Goal: Information Seeking & Learning: Learn about a topic

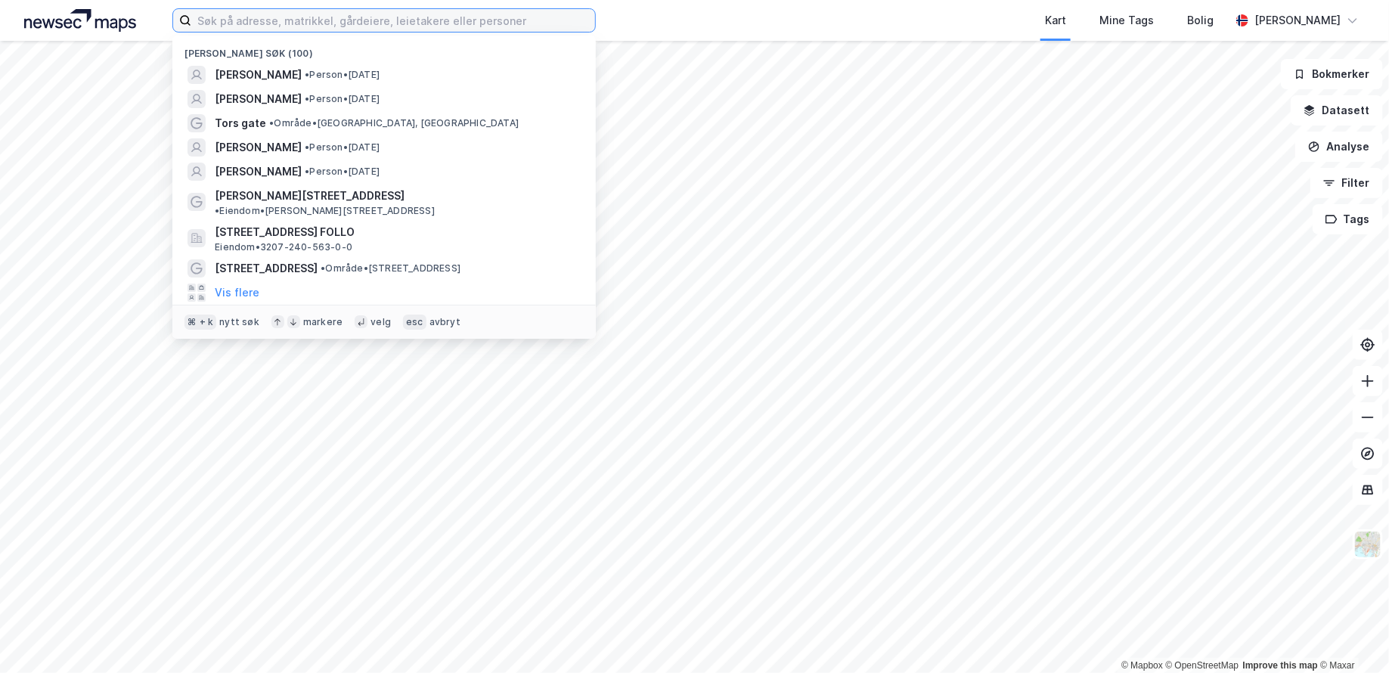
click at [330, 23] on input at bounding box center [393, 20] width 404 height 23
paste input "Tykkemyr 1"
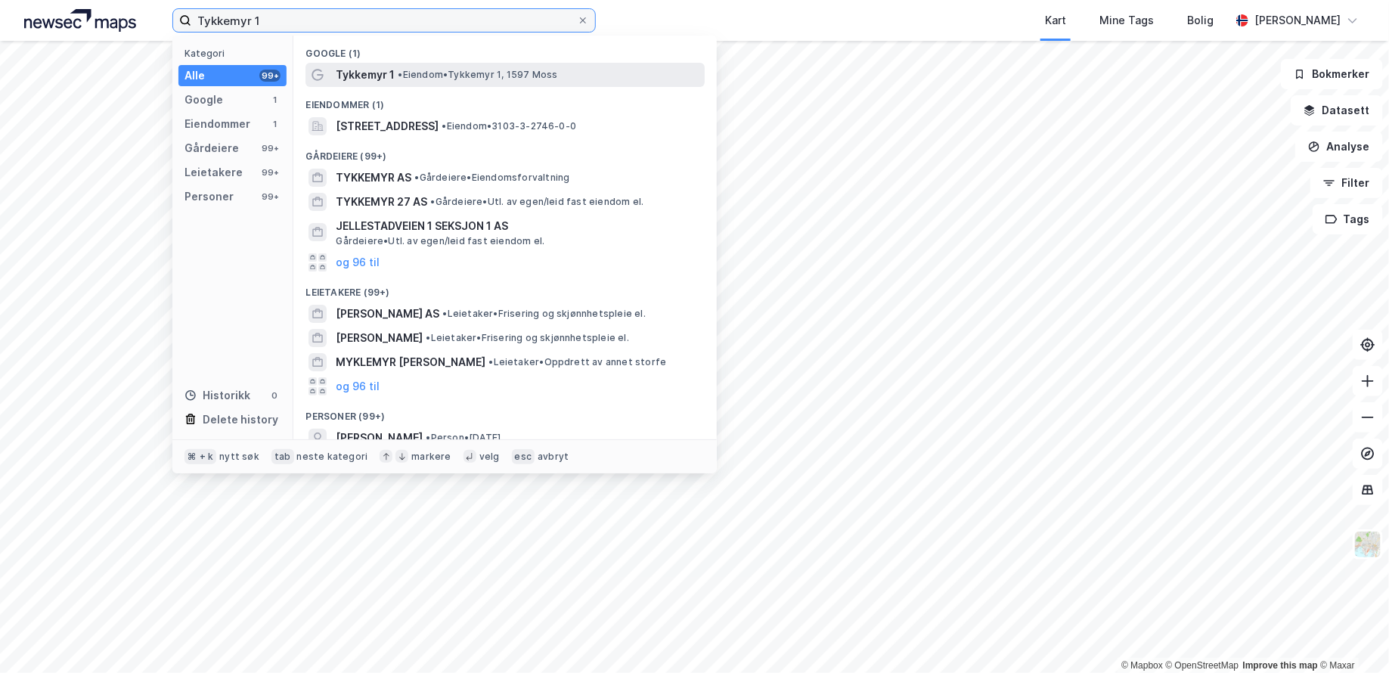
type input "Tykkemyr 1"
click at [414, 69] on span "• [PERSON_NAME] 1, 1597 Moss" at bounding box center [478, 75] width 160 height 12
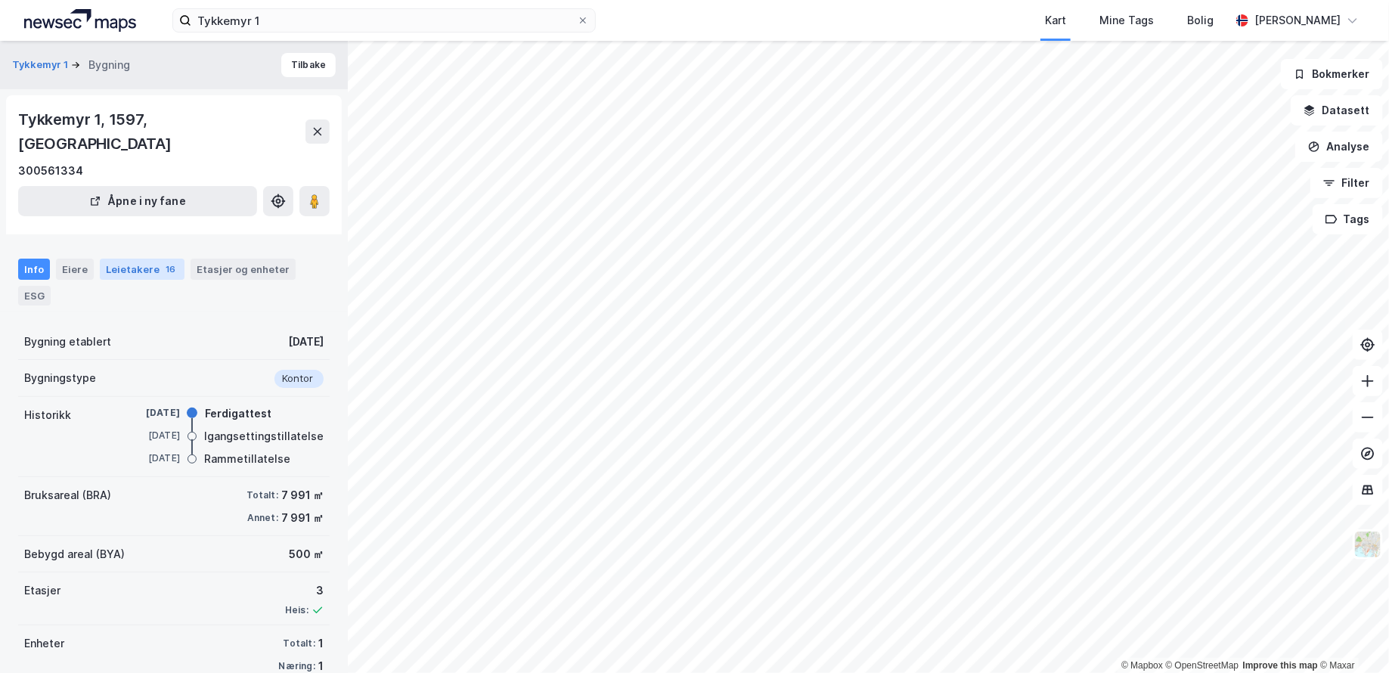
click at [153, 259] on div "Leietakere 16" at bounding box center [142, 269] width 85 height 21
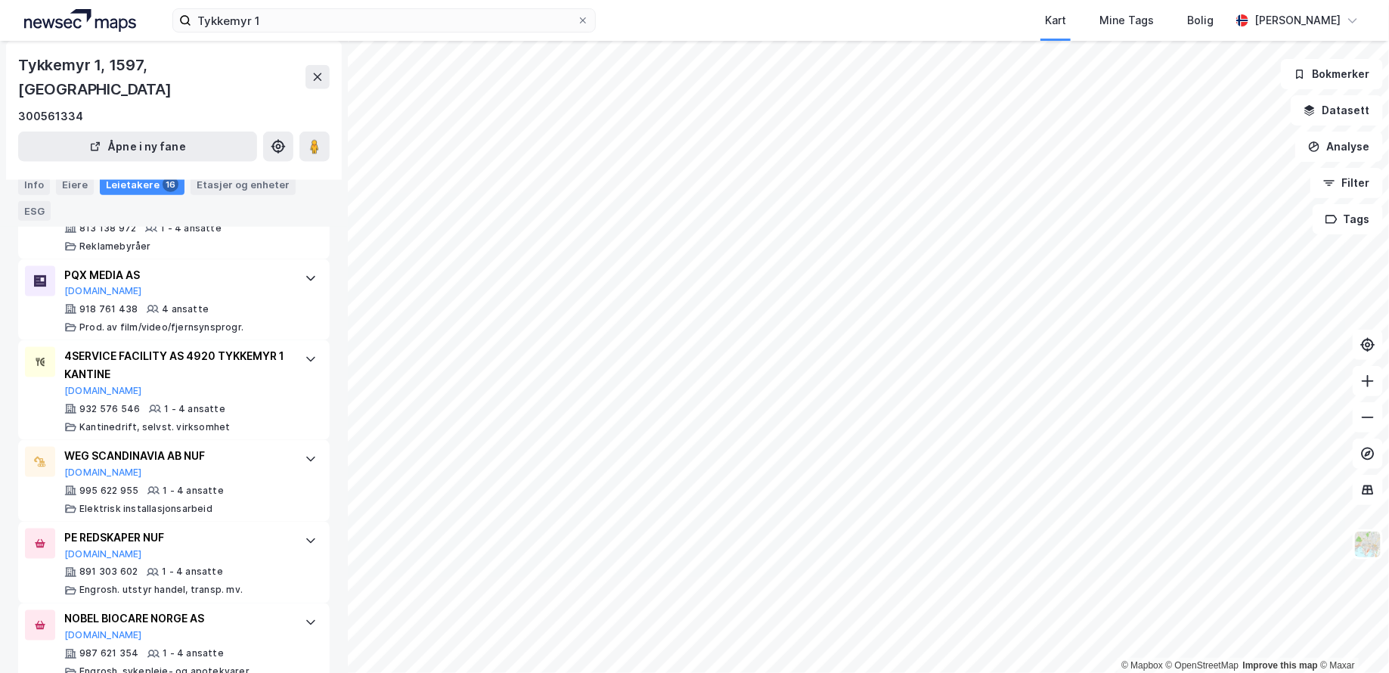
scroll to position [866, 0]
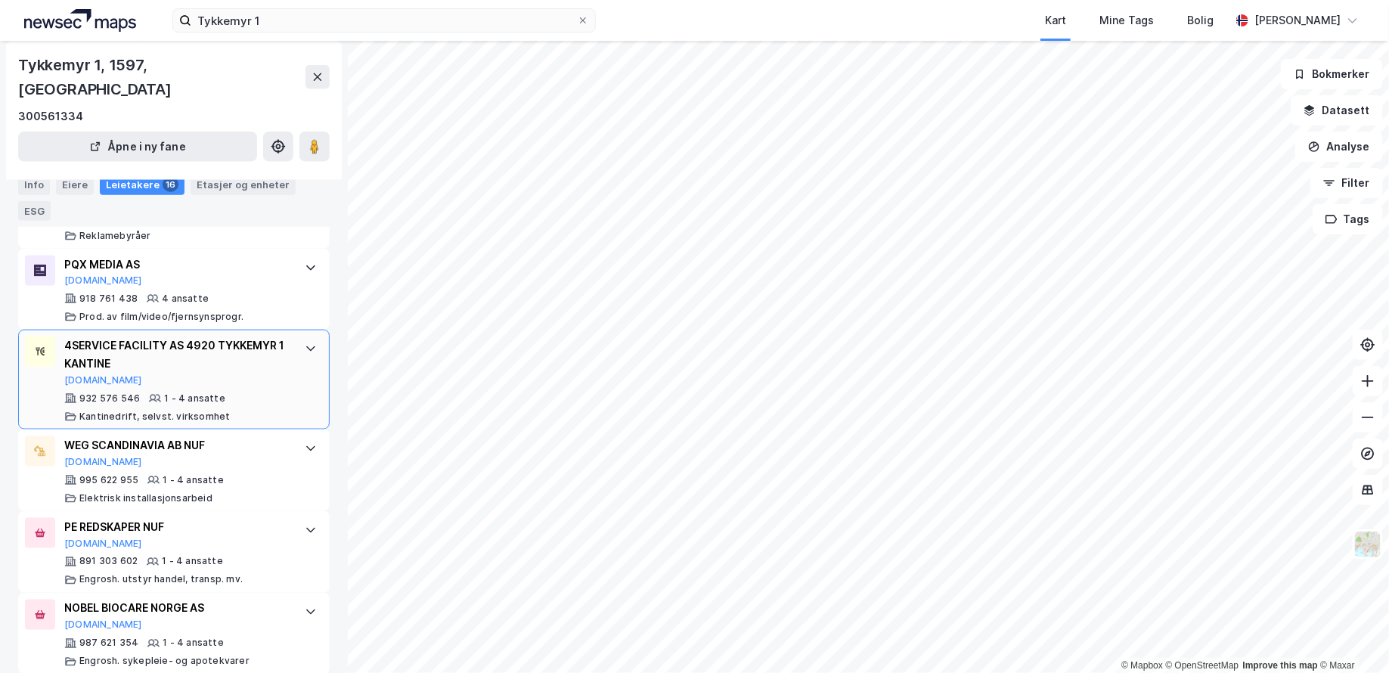
click at [305, 342] on icon at bounding box center [311, 348] width 12 height 12
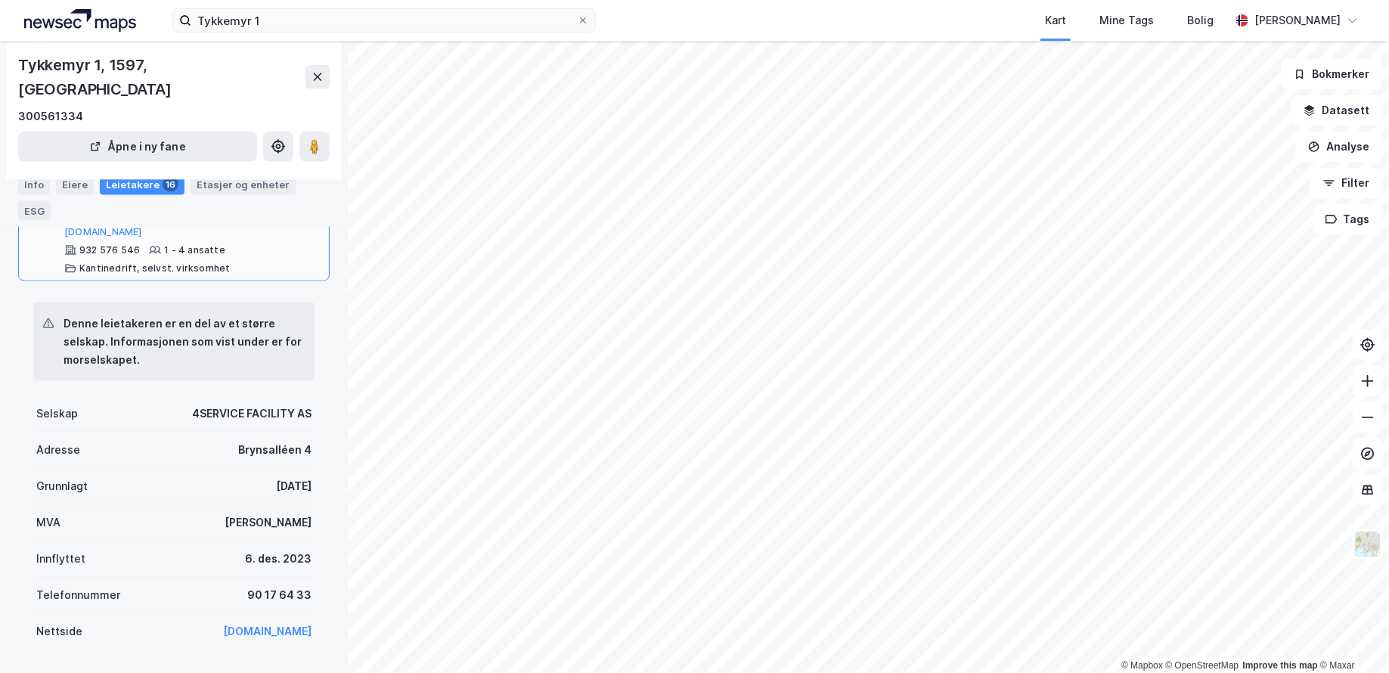
scroll to position [1064, 0]
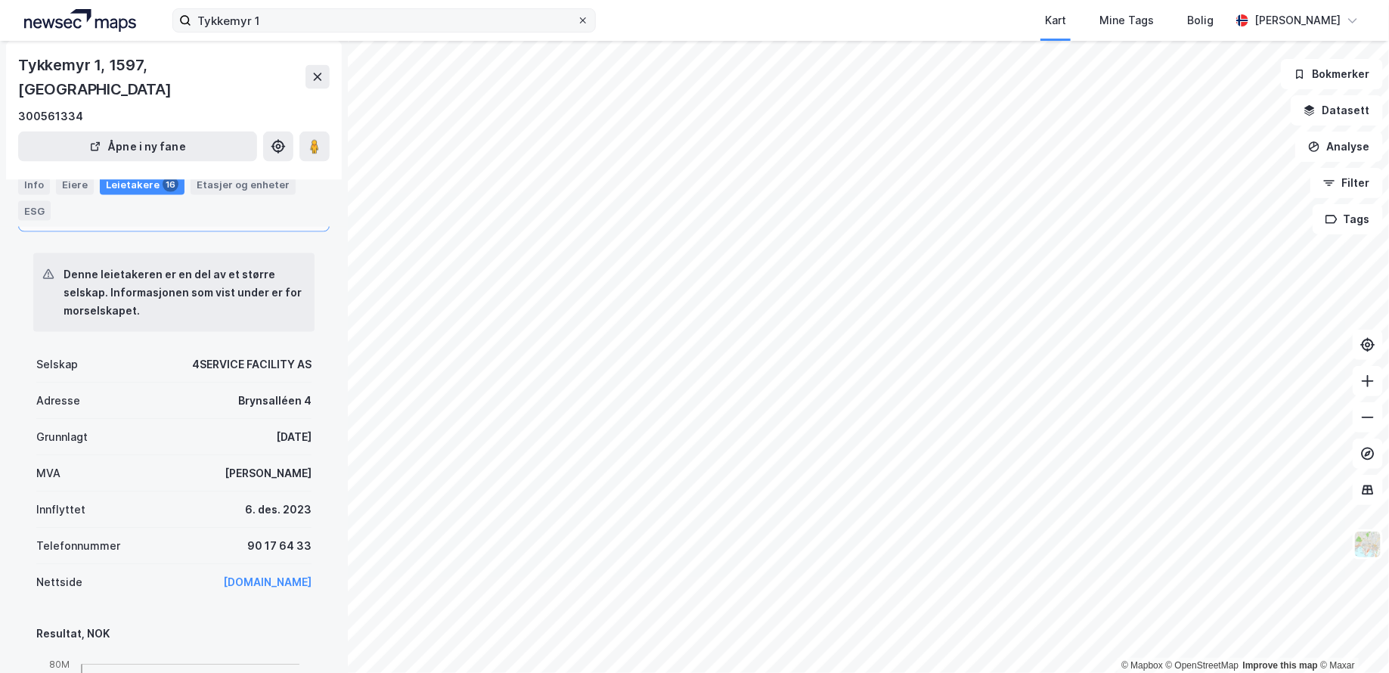
click at [584, 22] on icon at bounding box center [582, 20] width 9 height 9
click at [577, 22] on input "Tykkemyr 1" at bounding box center [384, 20] width 386 height 23
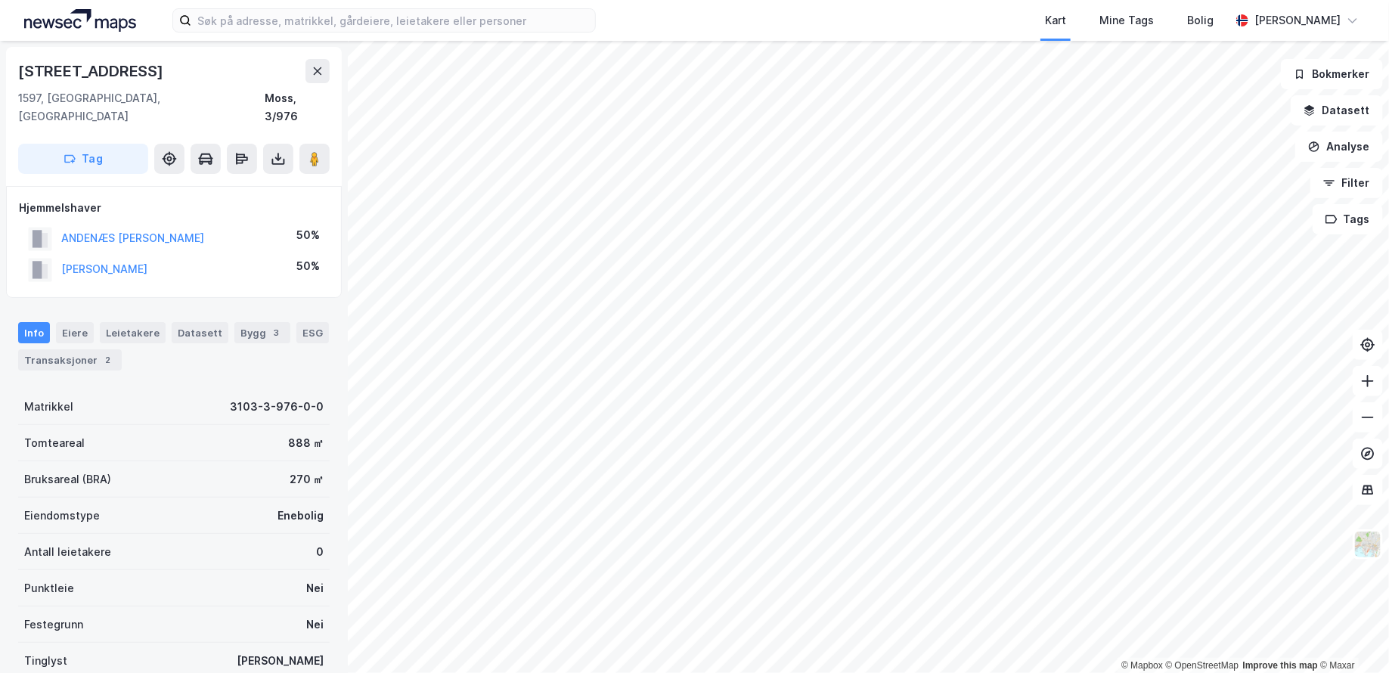
scroll to position [163, 0]
